Goal: Task Accomplishment & Management: Use online tool/utility

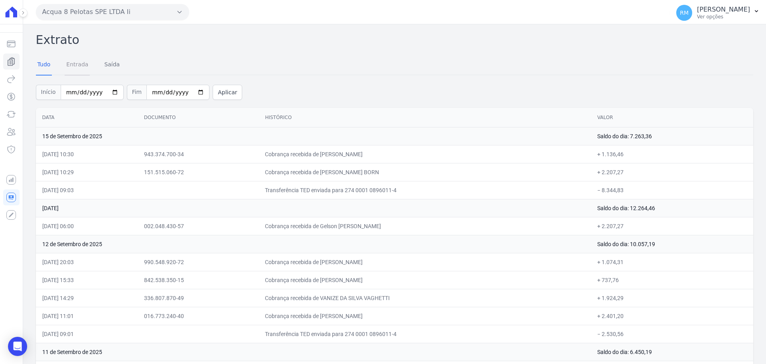
click at [75, 71] on link "Entrada" at bounding box center [77, 65] width 25 height 21
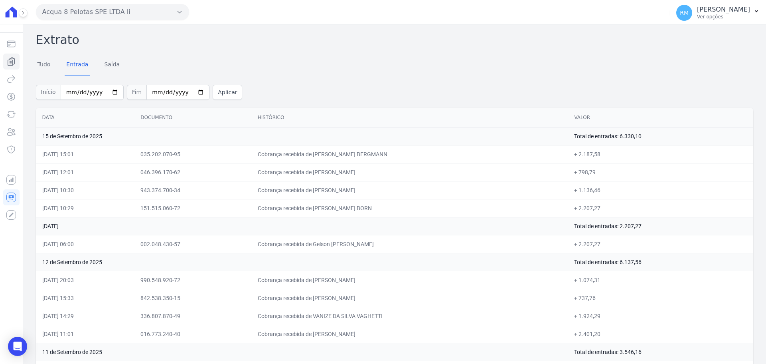
click at [86, 137] on td "15 de Setembro de 2025" at bounding box center [302, 136] width 532 height 18
click at [24, 15] on icon at bounding box center [23, 12] width 5 height 5
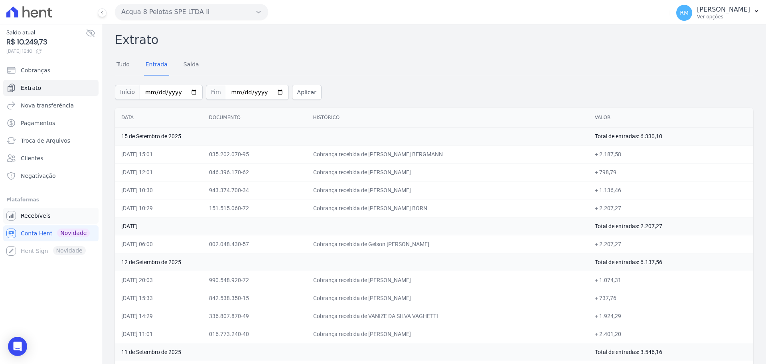
click at [30, 215] on span "Recebíveis" at bounding box center [36, 215] width 30 height 8
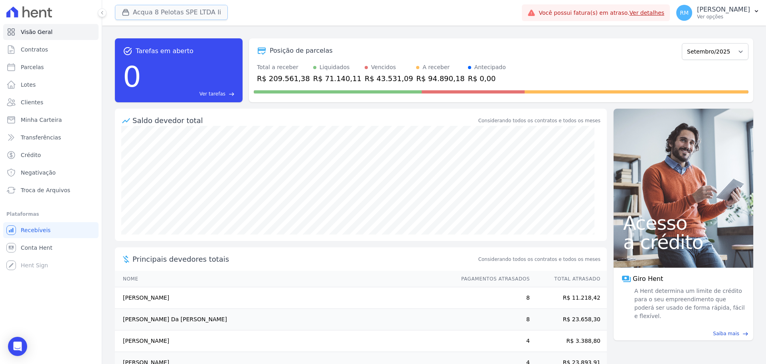
click at [161, 10] on button "Acqua 8 Pelotas SPE LTDA Ii" at bounding box center [171, 12] width 113 height 15
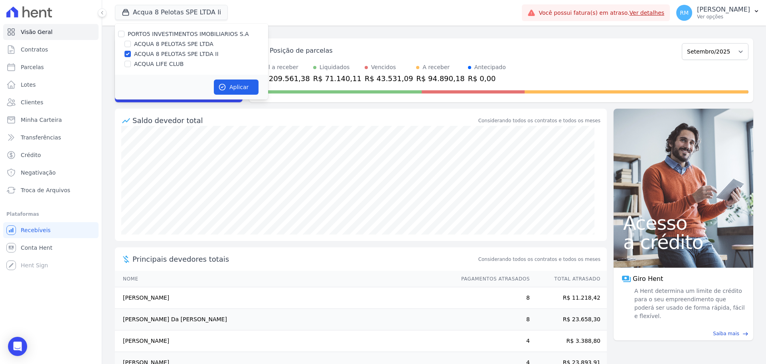
click at [142, 62] on label "ACQUA LIFE CLUB" at bounding box center [158, 64] width 49 height 8
click at [131, 62] on input "ACQUA LIFE CLUB" at bounding box center [128, 64] width 6 height 6
checkbox input "true"
click at [137, 52] on label "ACQUA 8 PELOTAS SPE LTDA II" at bounding box center [176, 54] width 85 height 8
click at [131, 52] on input "ACQUA 8 PELOTAS SPE LTDA II" at bounding box center [128, 54] width 6 height 6
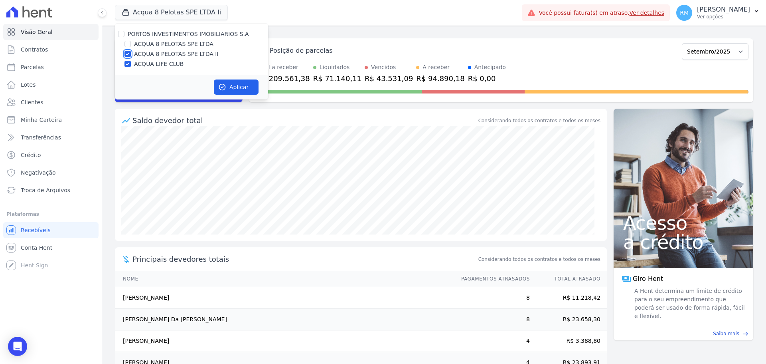
checkbox input "false"
click at [233, 84] on button "Aplicar" at bounding box center [236, 86] width 45 height 15
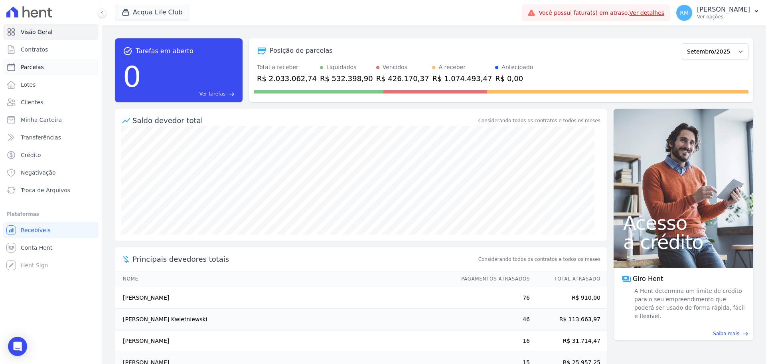
click at [57, 65] on link "Parcelas" at bounding box center [50, 67] width 95 height 16
select select
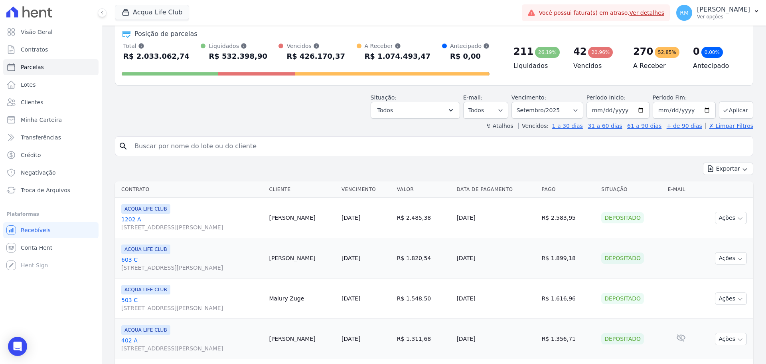
scroll to position [80, 0]
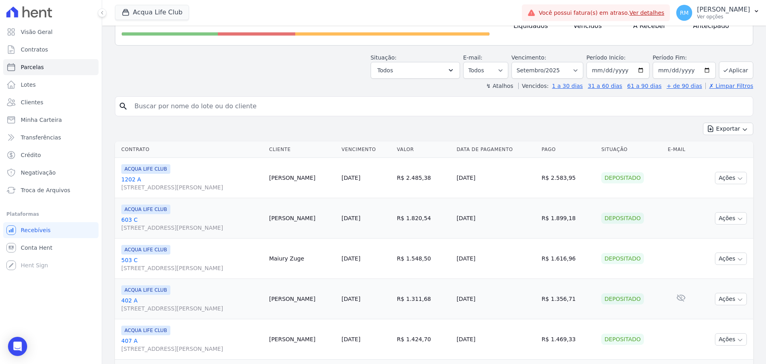
click at [178, 103] on input "search" at bounding box center [440, 106] width 620 height 16
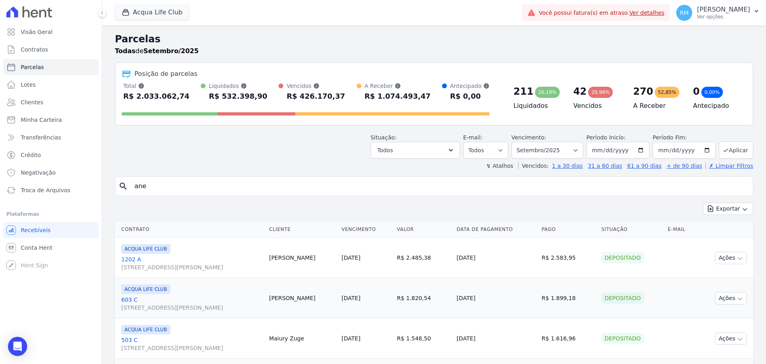
click at [122, 185] on icon "search" at bounding box center [124, 186] width 10 height 10
click at [118, 184] on div "search ane" at bounding box center [434, 186] width 638 height 20
click at [149, 187] on input "ane" at bounding box center [440, 186] width 620 height 16
click at [121, 186] on icon "search" at bounding box center [124, 186] width 10 height 10
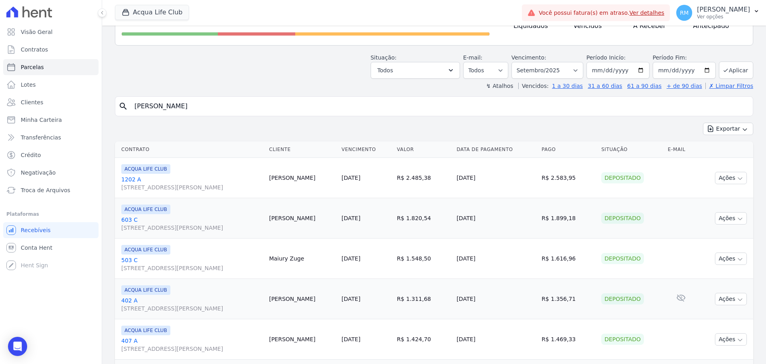
click at [176, 106] on input "[PERSON_NAME]" at bounding box center [440, 106] width 620 height 16
type input "[PERSON_NAME]"
select select
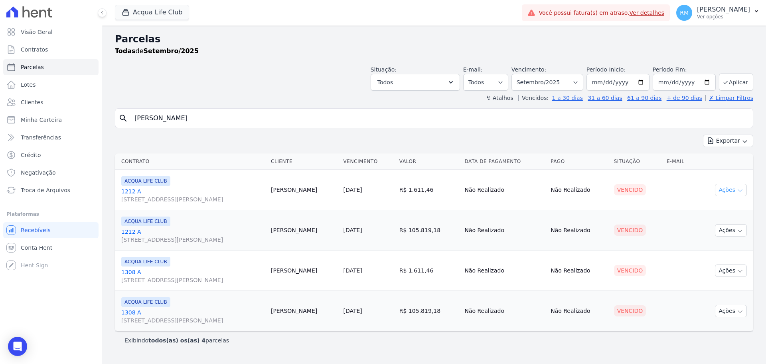
click at [741, 187] on icon "button" at bounding box center [740, 190] width 6 height 6
click at [687, 185] on td "Cliente sem endereço de e-mail" at bounding box center [680, 190] width 33 height 40
click at [356, 189] on link "[DATE]" at bounding box center [352, 189] width 19 height 6
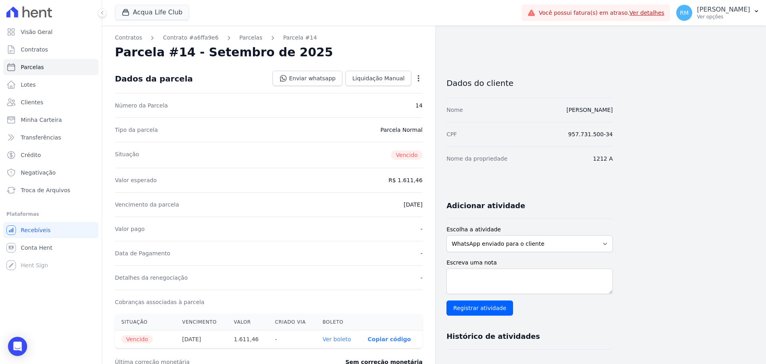
click at [417, 77] on icon "button" at bounding box center [419, 78] width 8 height 8
click at [320, 208] on div "Vencimento da parcela [DATE]" at bounding box center [269, 204] width 308 height 24
click at [421, 77] on icon "button" at bounding box center [419, 78] width 8 height 8
click at [408, 102] on link "Cancelar Cobrança" at bounding box center [384, 103] width 70 height 14
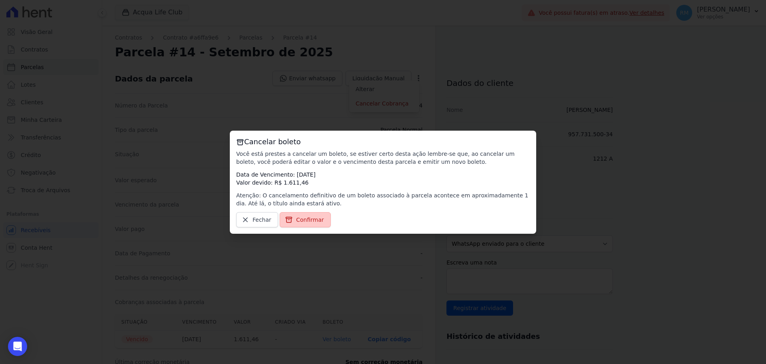
click at [308, 218] on span "Confirmar" at bounding box center [310, 219] width 28 height 8
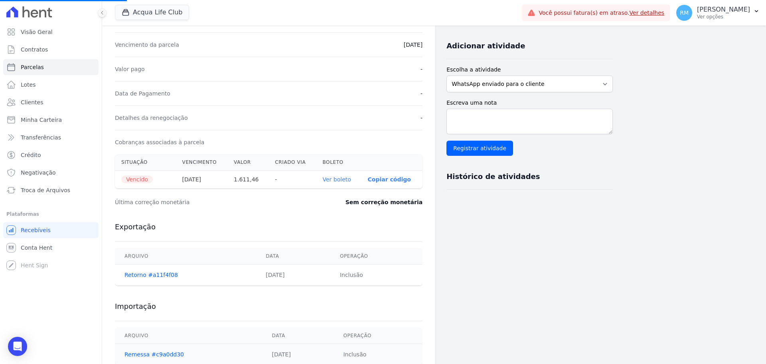
scroll to position [183, 0]
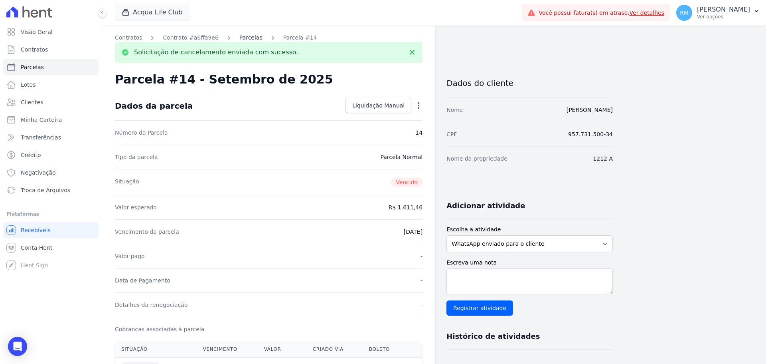
click at [239, 36] on link "Parcelas" at bounding box center [250, 38] width 23 height 8
select select
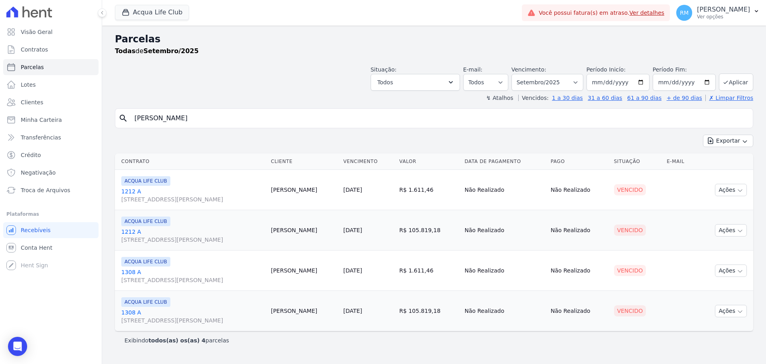
click at [357, 231] on link "[DATE]" at bounding box center [352, 230] width 19 height 6
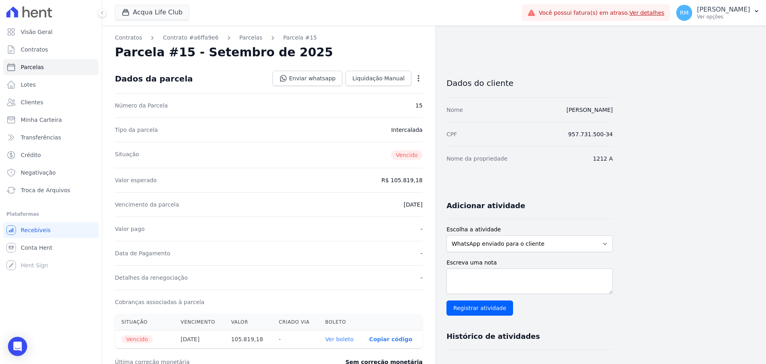
click at [419, 77] on icon "button" at bounding box center [419, 78] width 2 height 6
click at [405, 102] on link "Cancelar Cobrança" at bounding box center [384, 103] width 70 height 14
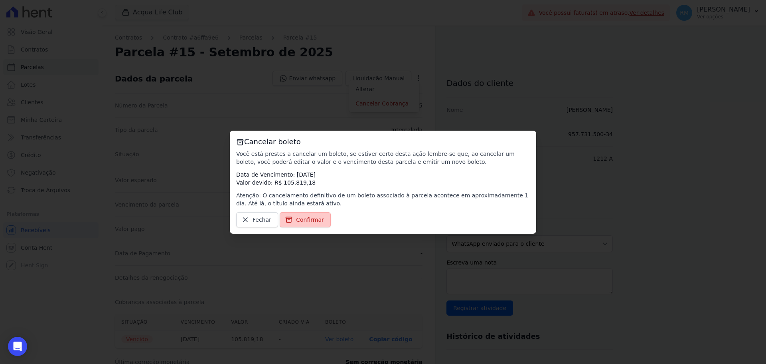
click at [305, 222] on span "Confirmar" at bounding box center [310, 219] width 28 height 8
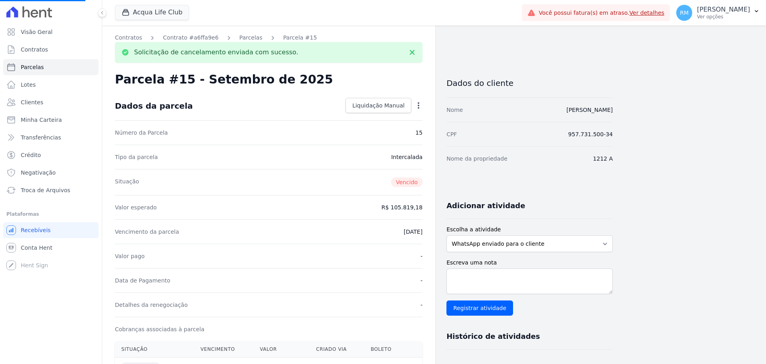
select select
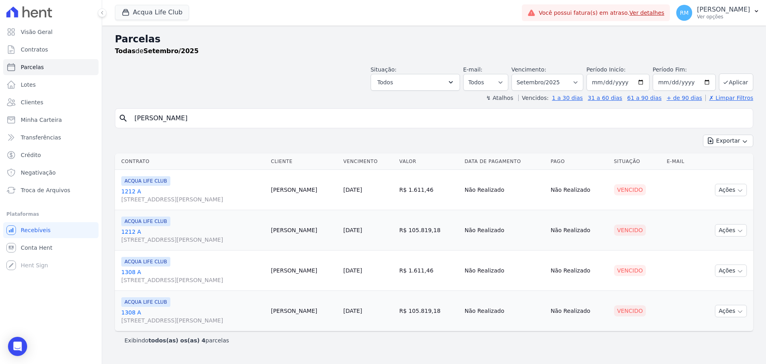
click at [346, 273] on link "[DATE]" at bounding box center [352, 270] width 19 height 6
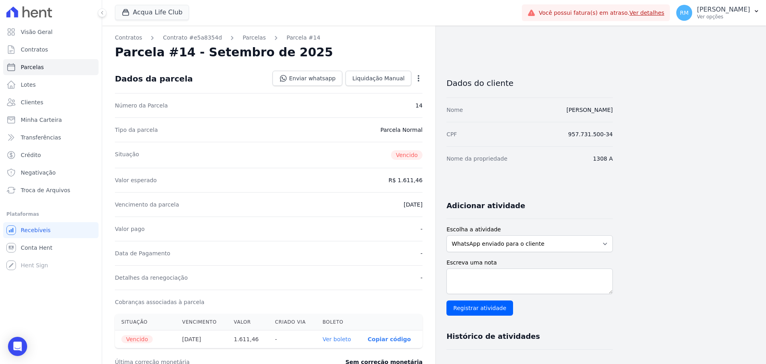
drag, startPoint x: 421, startPoint y: 87, endPoint x: 422, endPoint y: 81, distance: 6.9
click at [421, 87] on div "Dados da parcela Enviar whatsapp Registrar envio de WhatsApp Caso o envio da me…" at bounding box center [269, 78] width 308 height 29
click at [422, 81] on icon "button" at bounding box center [419, 78] width 8 height 8
click at [404, 102] on link "Cancelar Cobrança" at bounding box center [384, 103] width 70 height 14
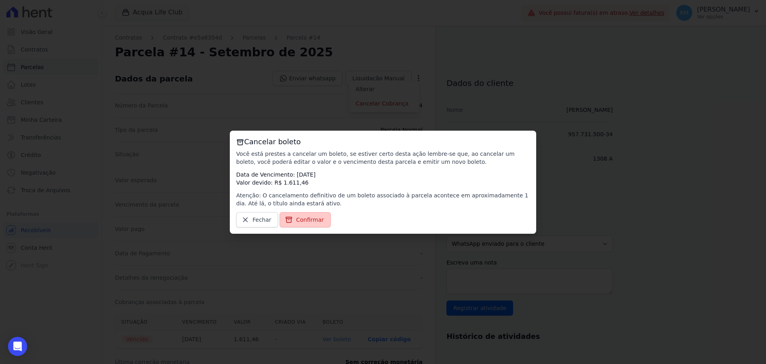
click at [314, 222] on span "Confirmar" at bounding box center [310, 219] width 28 height 8
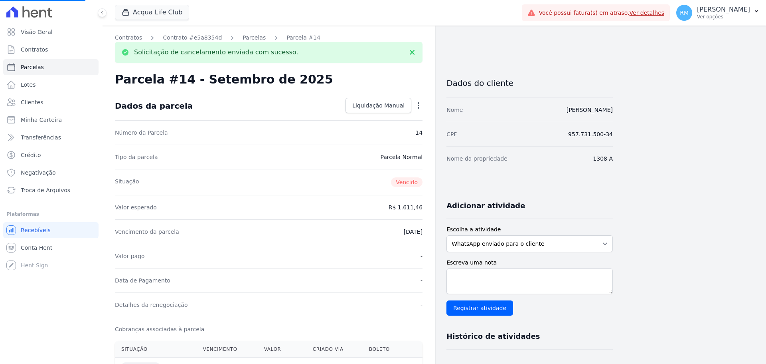
select select
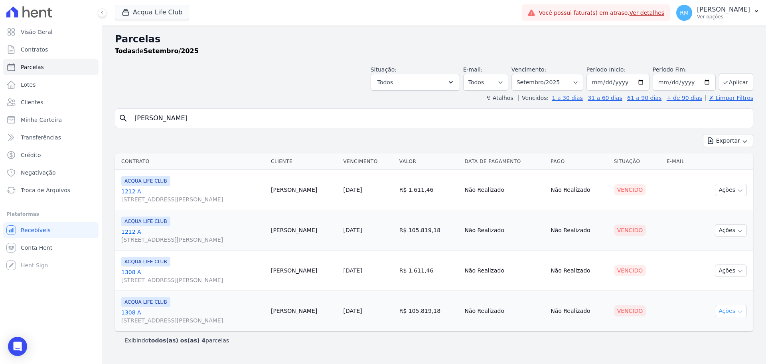
click at [736, 310] on button "Ações" at bounding box center [731, 310] width 32 height 12
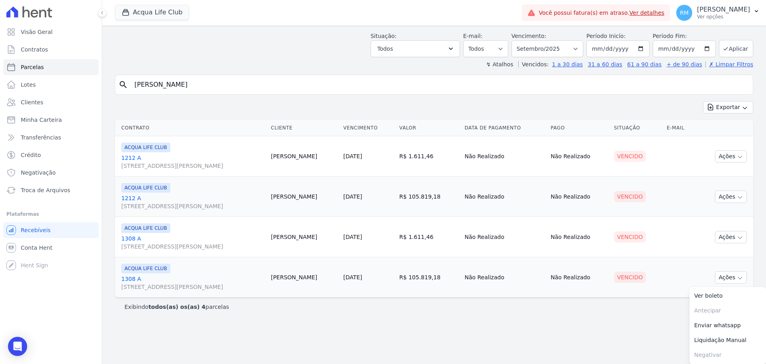
click at [461, 277] on td "Não Realizado" at bounding box center [504, 277] width 86 height 40
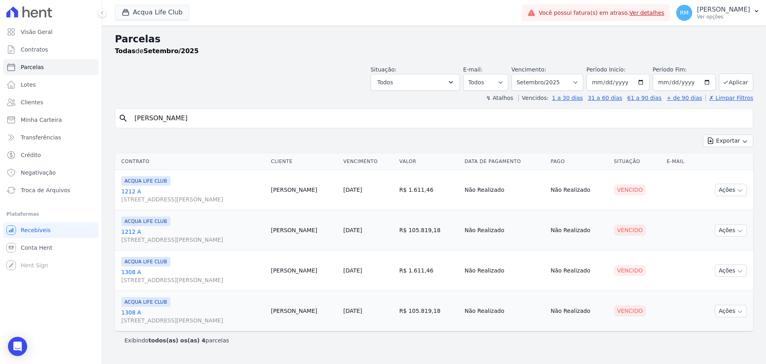
click at [146, 313] on link "1308 A [STREET_ADDRESS][PERSON_NAME]" at bounding box center [192, 316] width 143 height 16
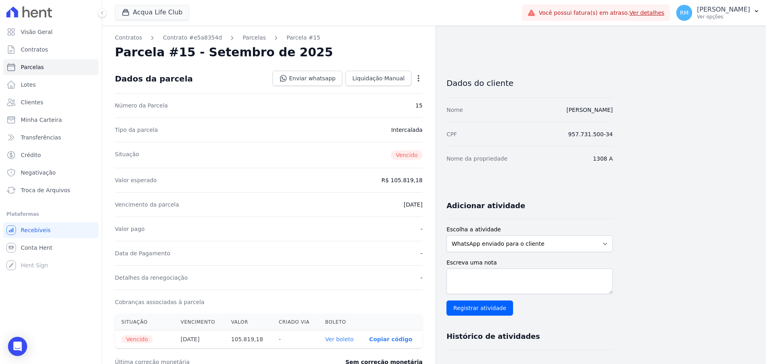
drag, startPoint x: 419, startPoint y: 76, endPoint x: 421, endPoint y: 83, distance: 7.1
click at [419, 76] on icon "button" at bounding box center [419, 78] width 8 height 8
click at [403, 103] on link "Cancelar Cobrança" at bounding box center [384, 103] width 70 height 14
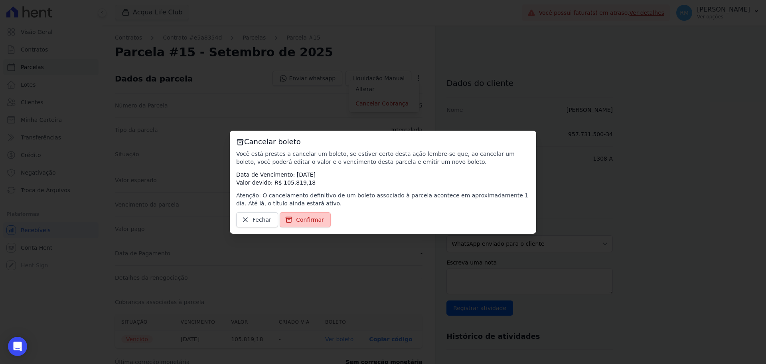
click at [299, 221] on span "Confirmar" at bounding box center [310, 219] width 28 height 8
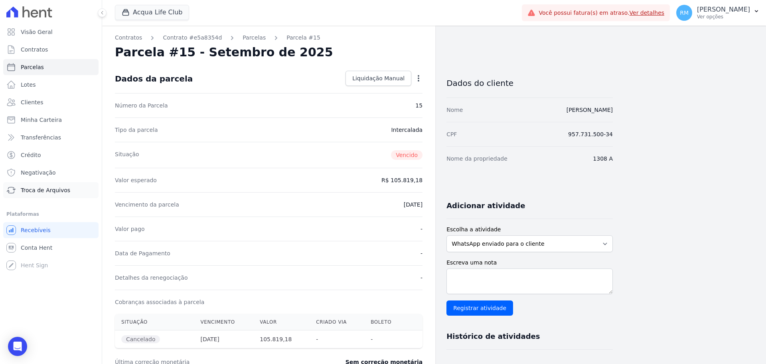
click at [36, 192] on span "Troca de Arquivos" at bounding box center [45, 190] width 49 height 8
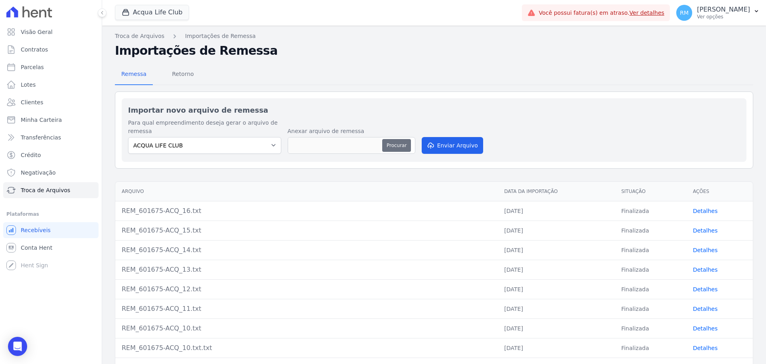
click at [397, 144] on button "Procurar" at bounding box center [396, 145] width 29 height 13
type input "REM_601675-ACQ_18.txt"
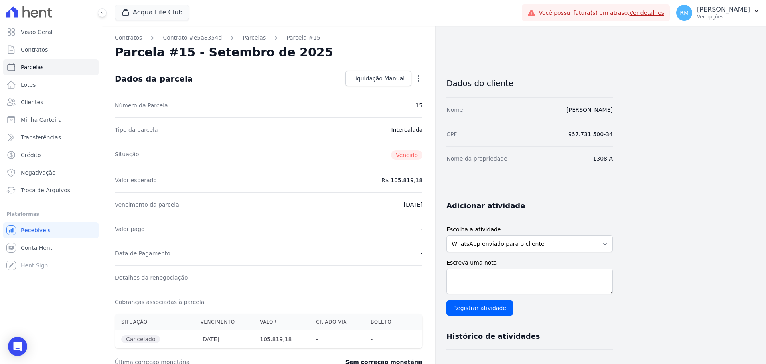
scroll to position [160, 0]
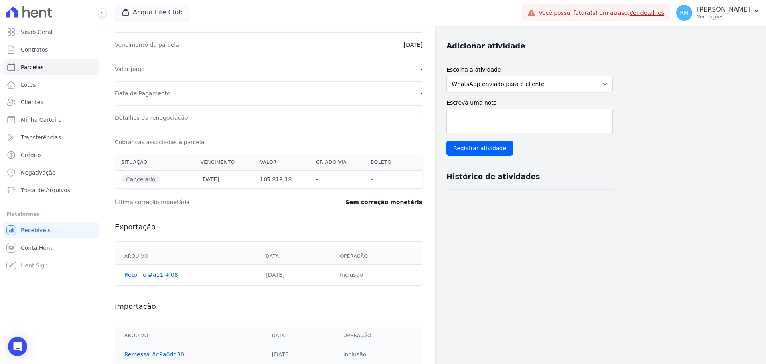
click at [220, 178] on th "[DATE]" at bounding box center [223, 179] width 59 height 18
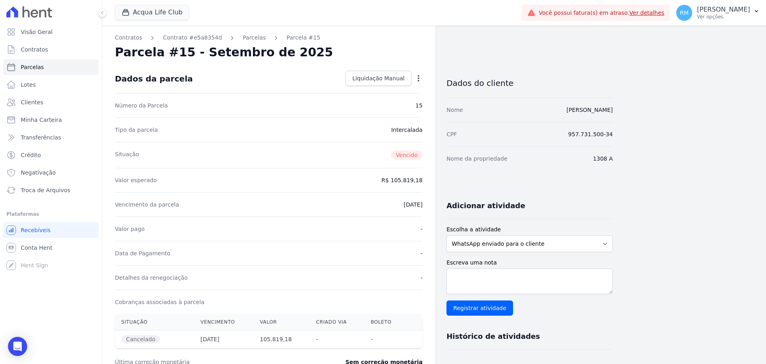
click at [205, 32] on div "Contratos Contrato #e5a8354d [GEOGRAPHIC_DATA] Parcela #15 Solicitação de cance…" at bounding box center [268, 283] width 333 height 515
click at [203, 36] on link "Contrato #e5a8354d" at bounding box center [192, 38] width 59 height 8
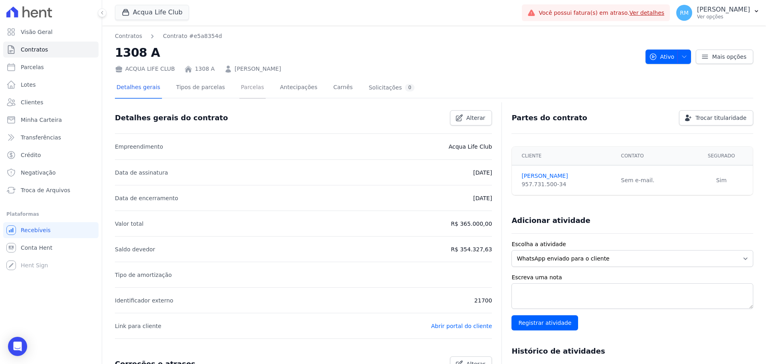
click at [244, 83] on link "Parcelas" at bounding box center [252, 87] width 26 height 21
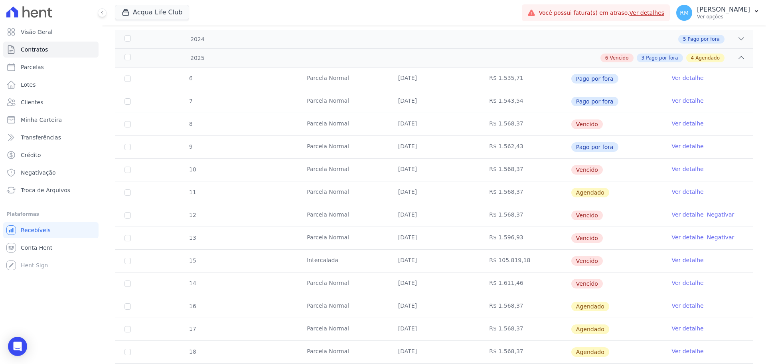
scroll to position [162, 0]
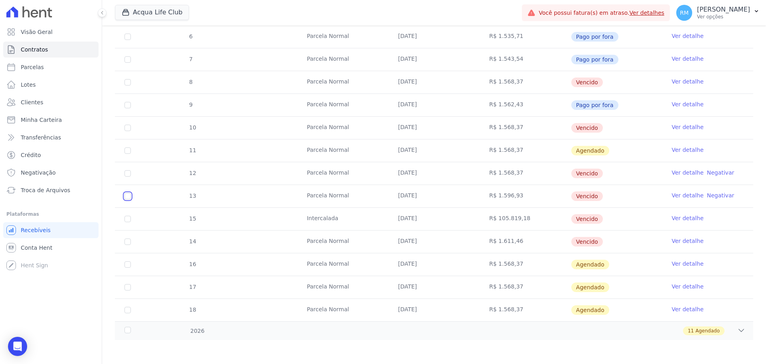
click at [126, 197] on input "checkbox" at bounding box center [128, 196] width 6 height 6
checkbox input "true"
click at [128, 221] on input "checkbox" at bounding box center [128, 218] width 6 height 6
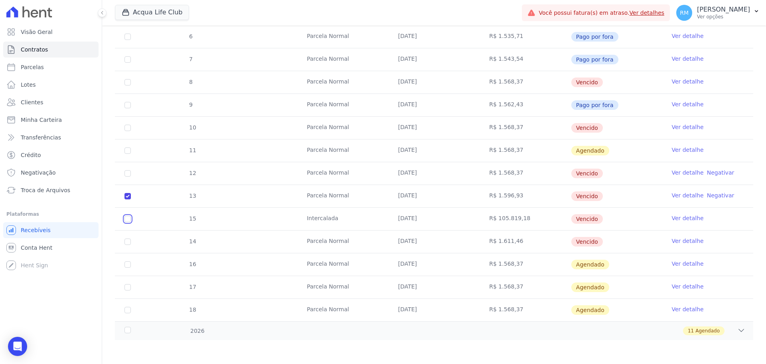
checkbox input "true"
click at [128, 241] on input "checkbox" at bounding box center [128, 241] width 6 height 6
checkbox input "true"
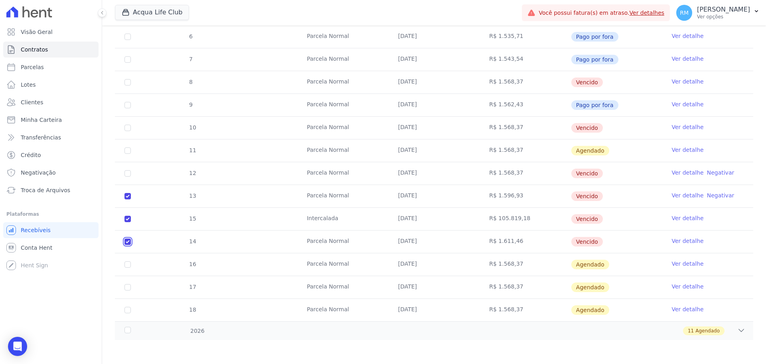
scroll to position [2, 0]
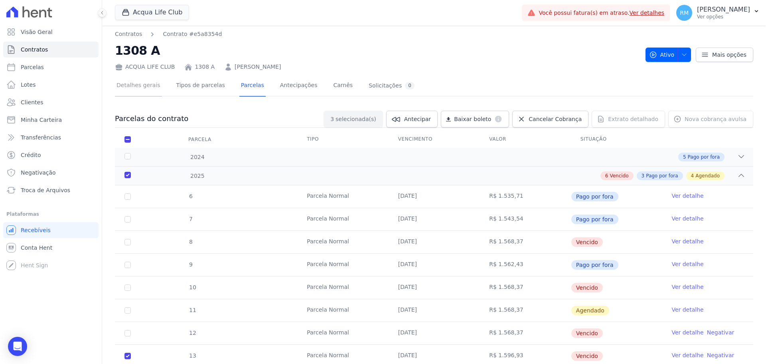
click at [150, 85] on link "Detalhes gerais" at bounding box center [138, 85] width 47 height 21
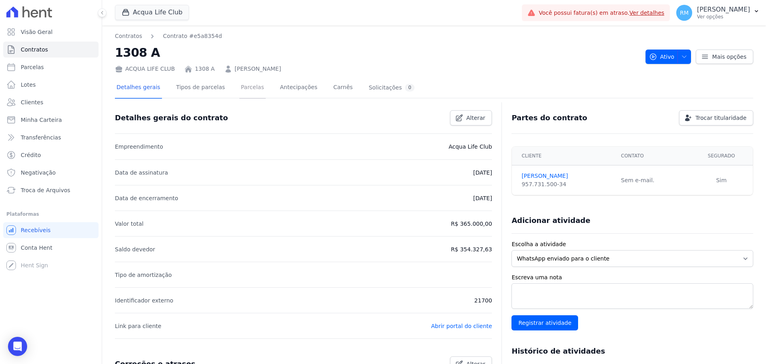
click at [246, 86] on link "Parcelas" at bounding box center [252, 87] width 26 height 21
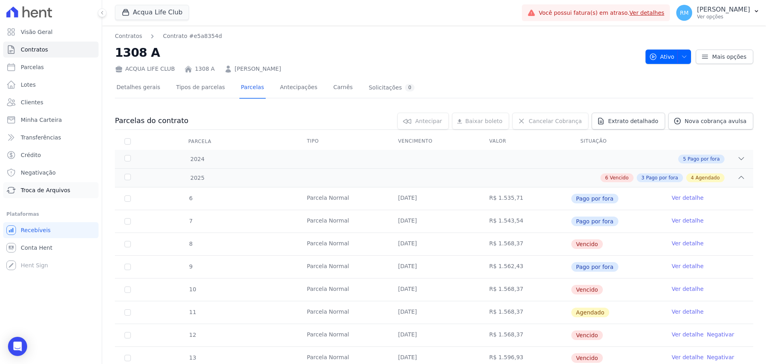
click at [47, 186] on span "Troca de Arquivos" at bounding box center [45, 190] width 49 height 8
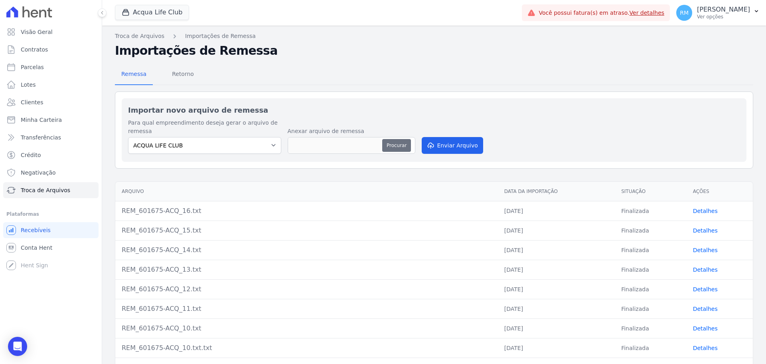
click at [397, 144] on button "Procurar" at bounding box center [396, 145] width 29 height 13
type input "REM_601675-ACQ_18.txt"
click at [438, 144] on button "Enviar Arquivo" at bounding box center [452, 145] width 61 height 17
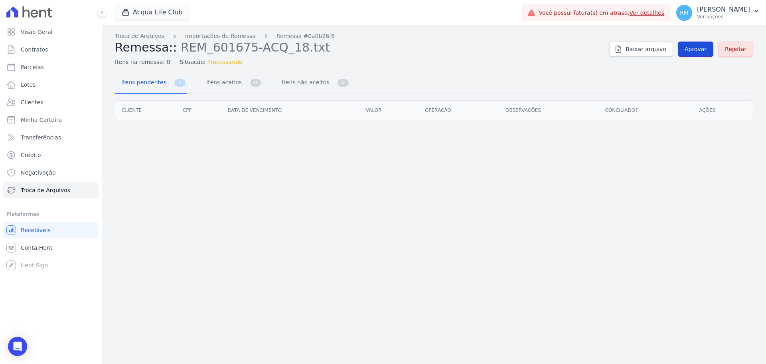
click at [695, 52] on span "Aprovar" at bounding box center [696, 49] width 22 height 8
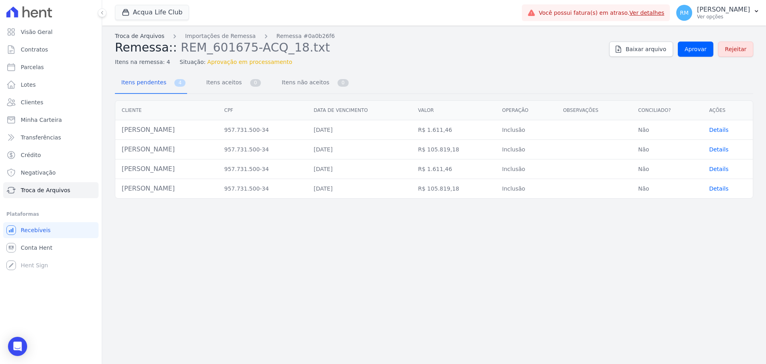
drag, startPoint x: 144, startPoint y: 37, endPoint x: 178, endPoint y: 75, distance: 51.5
click at [144, 37] on link "Troca de Arquivos" at bounding box center [139, 36] width 49 height 8
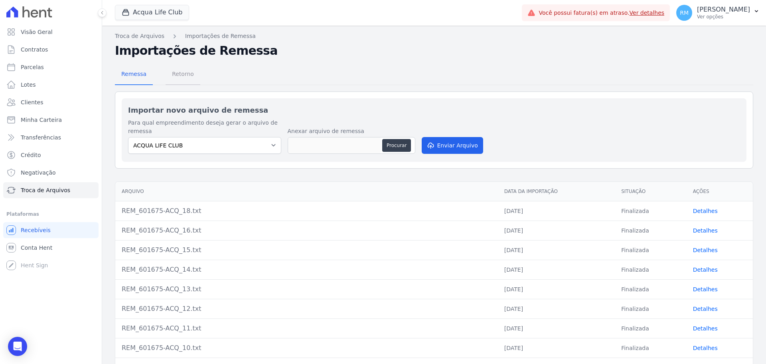
click at [178, 69] on span "Retorno" at bounding box center [183, 74] width 32 height 16
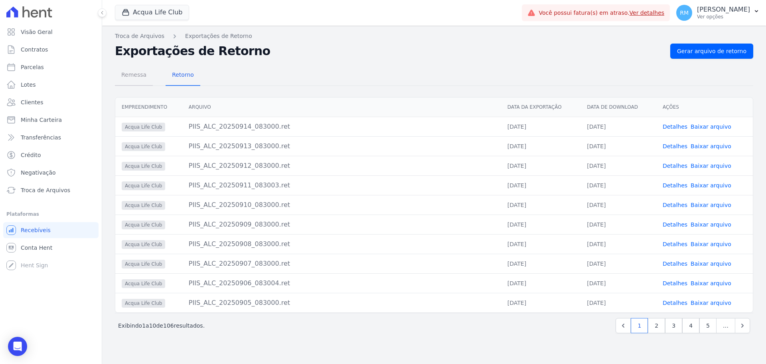
click at [134, 74] on span "Remessa" at bounding box center [134, 75] width 35 height 16
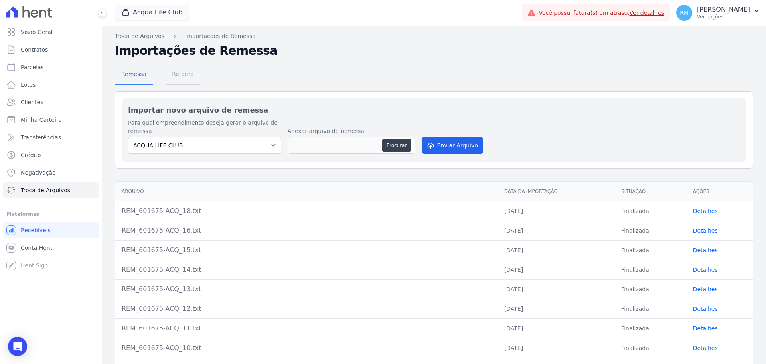
click at [174, 77] on span "Retorno" at bounding box center [183, 74] width 32 height 16
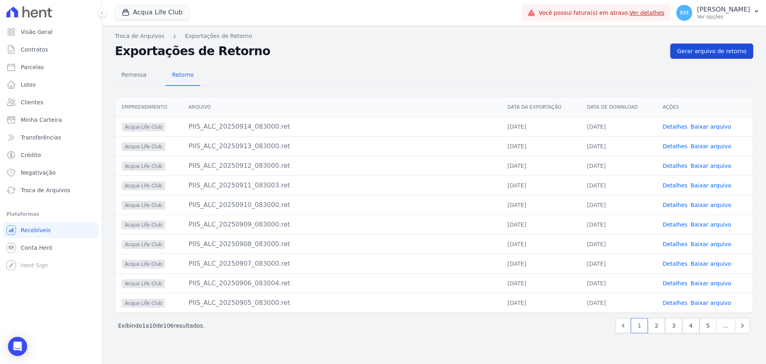
click at [700, 52] on span "Gerar arquivo de retorno" at bounding box center [711, 51] width 69 height 8
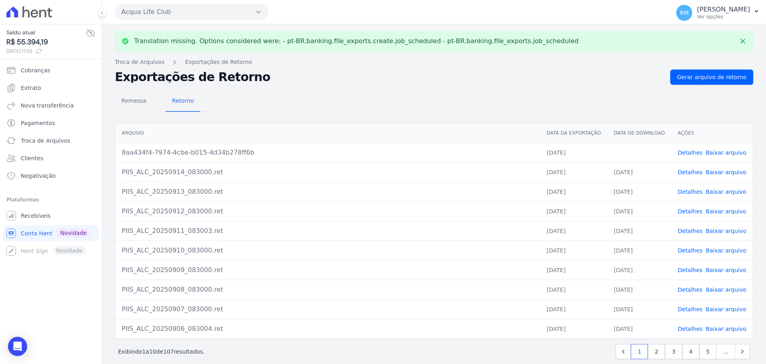
click at [726, 153] on link "Baixar arquivo" at bounding box center [726, 152] width 41 height 6
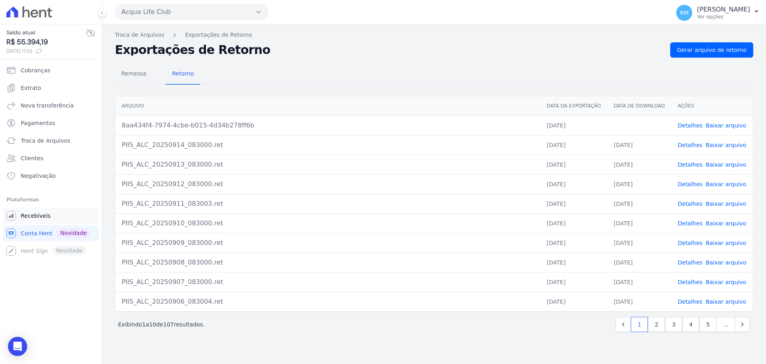
click at [26, 215] on span "Recebíveis" at bounding box center [36, 215] width 30 height 8
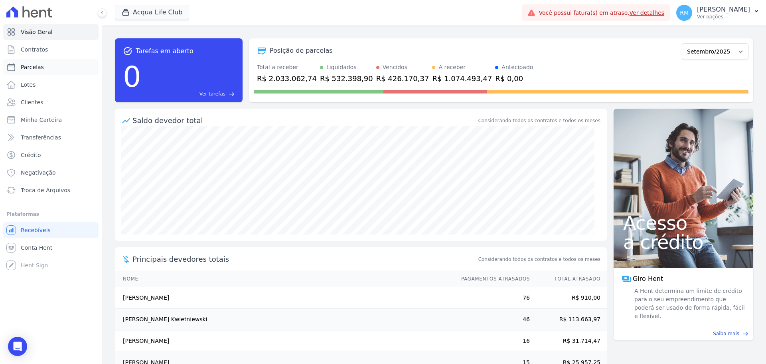
click at [34, 67] on span "Parcelas" at bounding box center [32, 67] width 23 height 8
select select
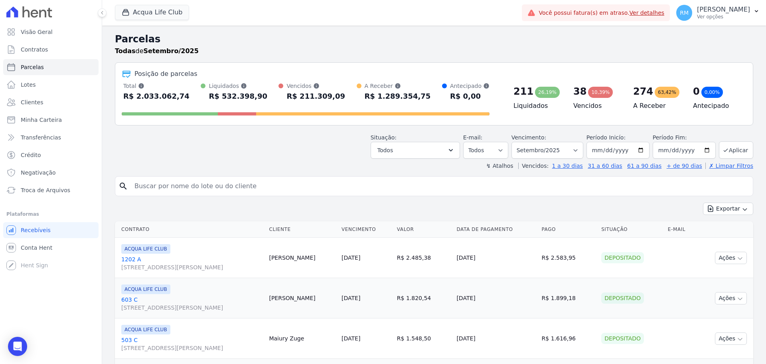
drag, startPoint x: 195, startPoint y: 184, endPoint x: 209, endPoint y: 181, distance: 14.3
click at [197, 185] on input "search" at bounding box center [440, 186] width 620 height 16
type input "[PERSON_NAME]"
select select
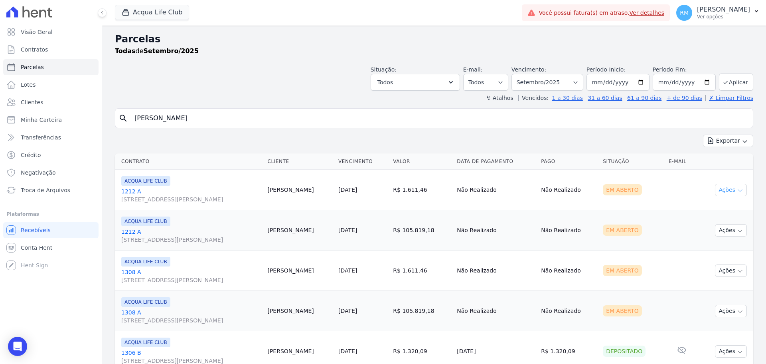
click at [716, 193] on button "Ações" at bounding box center [731, 190] width 32 height 12
click at [373, 195] on td "[DATE]" at bounding box center [362, 190] width 55 height 40
click at [357, 192] on link "[DATE]" at bounding box center [347, 189] width 19 height 6
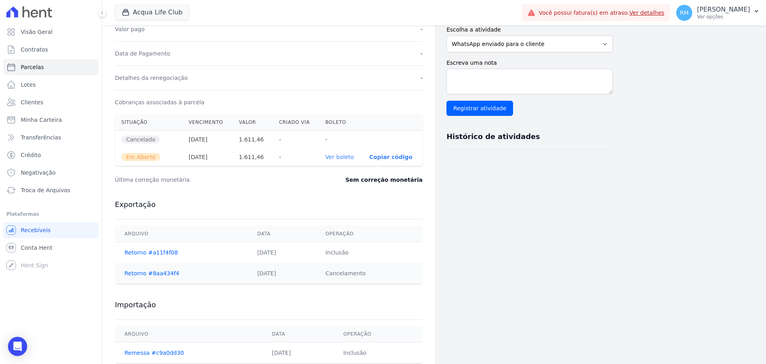
scroll to position [120, 0]
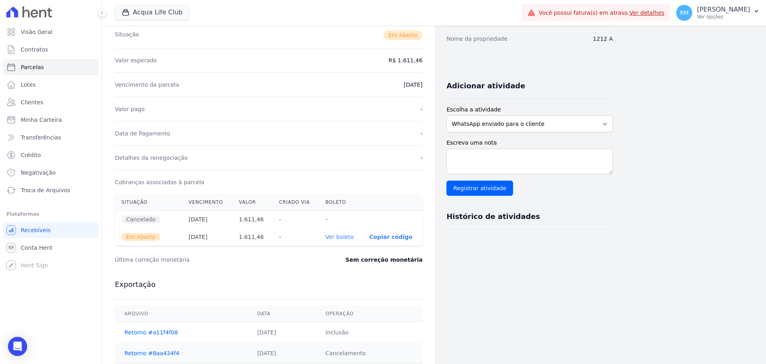
click at [344, 235] on link "Ver boleto" at bounding box center [339, 236] width 28 height 6
